Goal: Browse casually

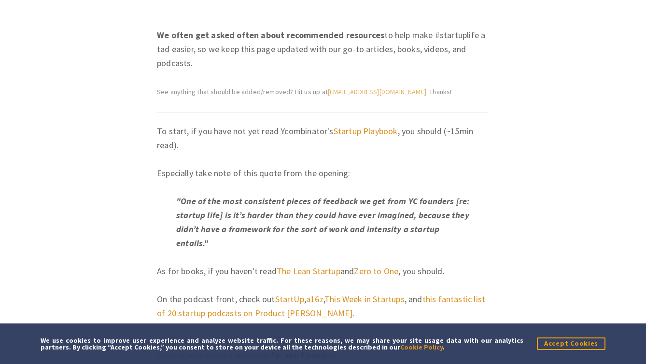
scroll to position [171, 0]
click at [561, 346] on button "Accept Cookies" at bounding box center [571, 344] width 69 height 12
